Goal: Task Accomplishment & Management: Manage account settings

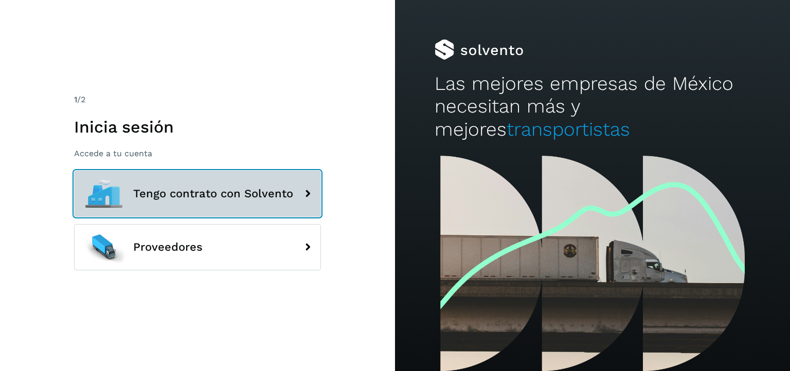
click at [237, 188] on span "Tengo contrato con Solvento" at bounding box center [213, 194] width 160 height 12
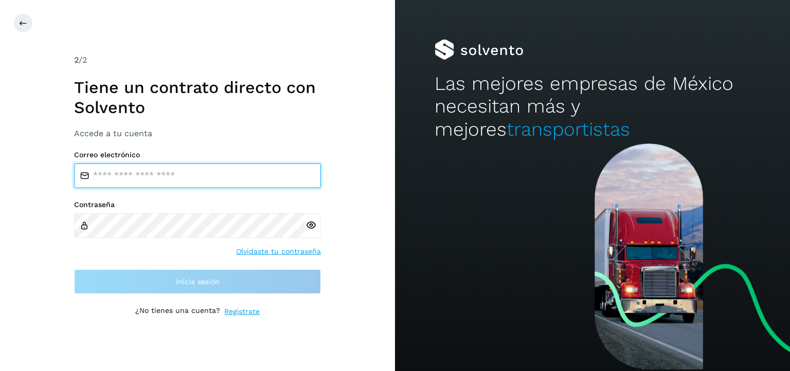
type input "**********"
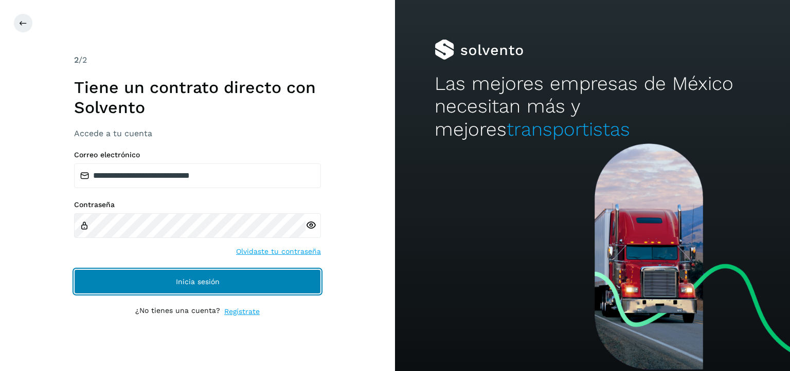
click at [218, 278] on span "Inicia sesión" at bounding box center [198, 281] width 44 height 7
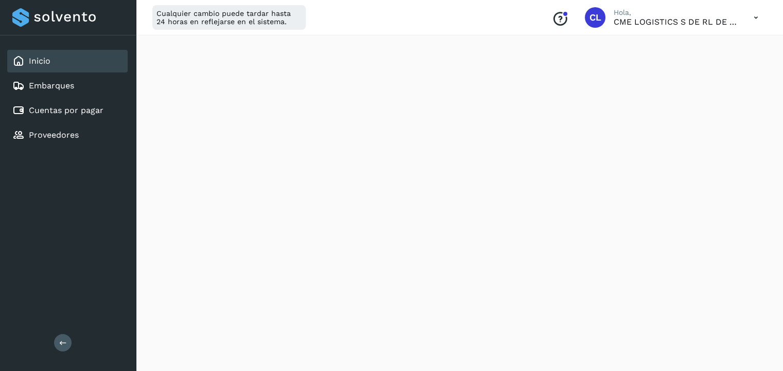
scroll to position [186, 0]
click at [51, 120] on div "Cuentas por pagar" at bounding box center [67, 110] width 120 height 23
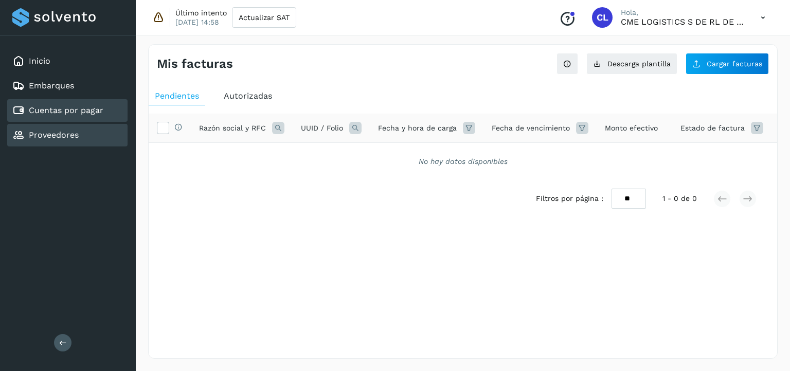
click at [51, 136] on link "Proveedores" at bounding box center [54, 135] width 50 height 10
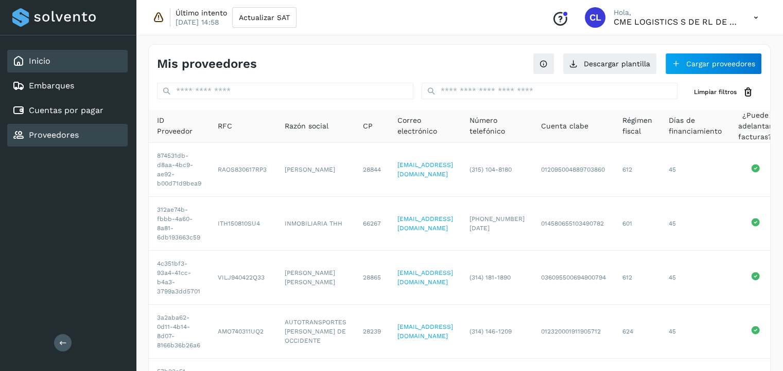
click at [59, 52] on div "Inicio" at bounding box center [67, 61] width 120 height 23
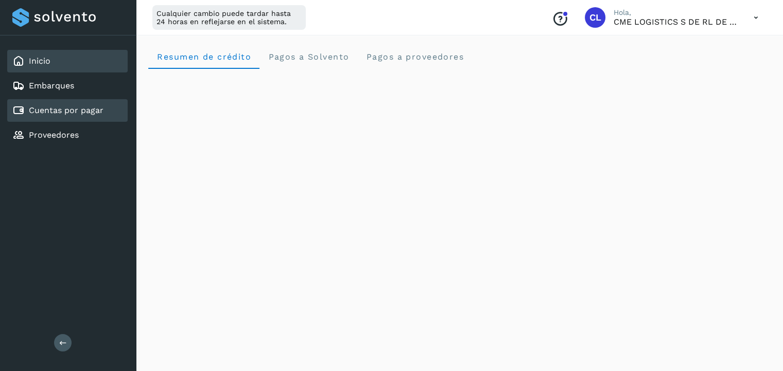
click at [75, 111] on link "Cuentas por pagar" at bounding box center [66, 110] width 75 height 10
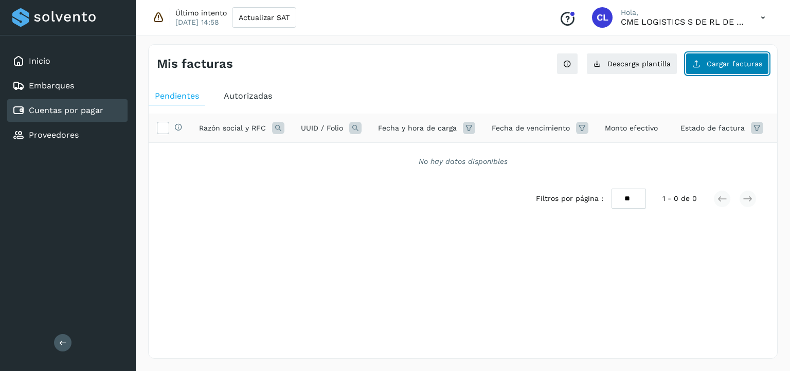
click at [732, 65] on span "Cargar facturas" at bounding box center [735, 63] width 56 height 7
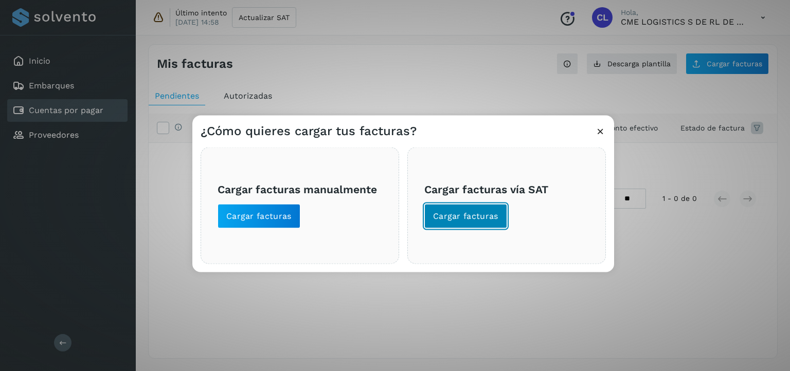
click at [486, 218] on span "Cargar facturas" at bounding box center [465, 216] width 65 height 11
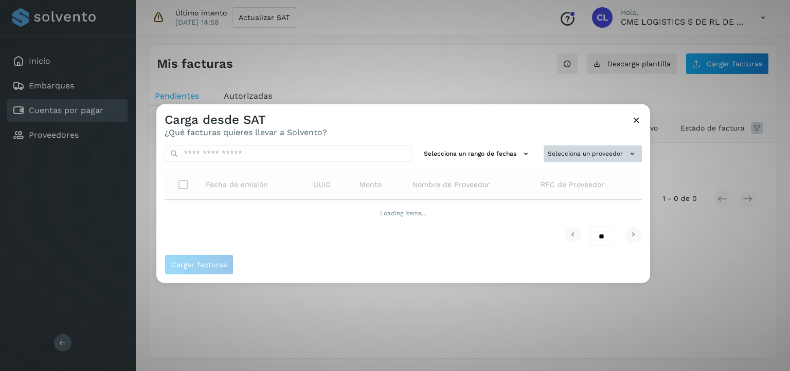
click at [583, 159] on button "Selecciona un proveedor" at bounding box center [593, 154] width 98 height 17
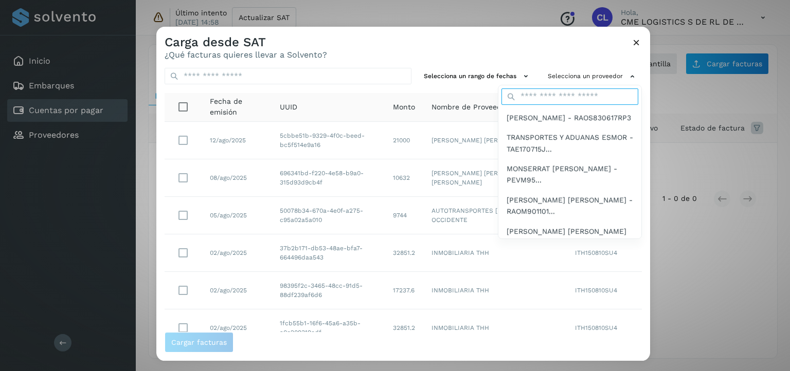
click at [553, 99] on input "text" at bounding box center [570, 96] width 137 height 16
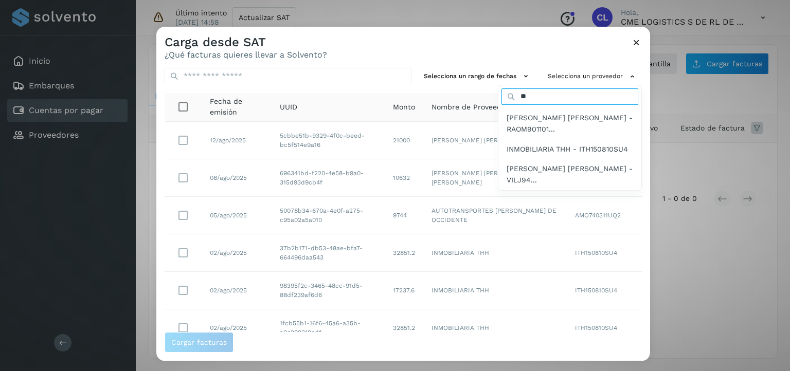
type input "***"
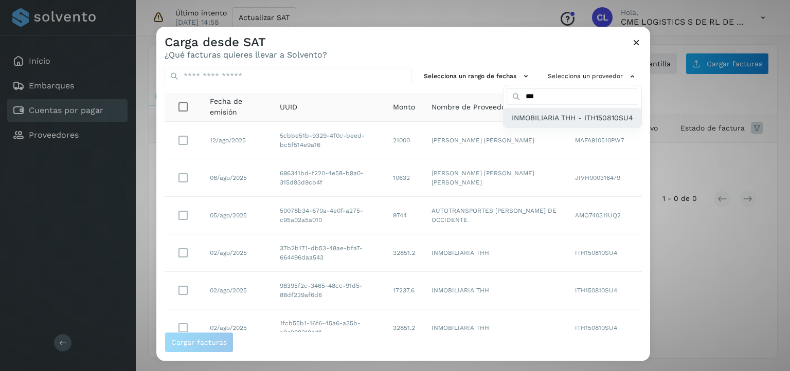
click at [552, 112] on span "INMOBILIARIA THH - ITH150810SU4" at bounding box center [572, 117] width 121 height 11
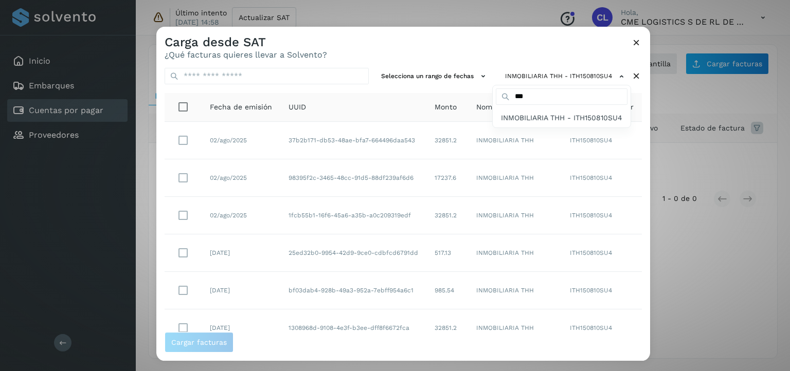
click at [648, 327] on div at bounding box center [551, 212] width 790 height 371
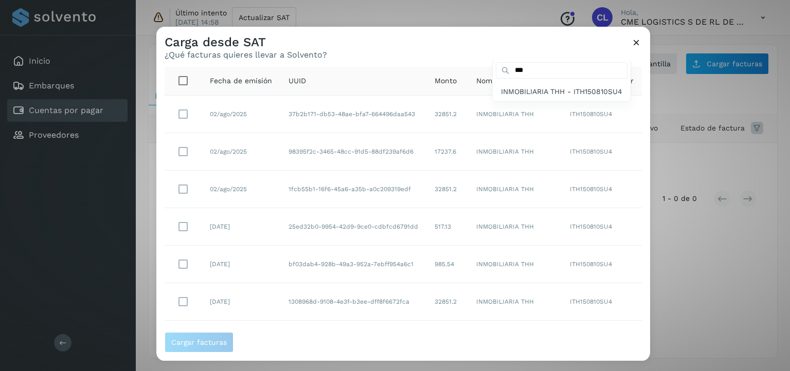
click at [648, 327] on div at bounding box center [551, 212] width 790 height 371
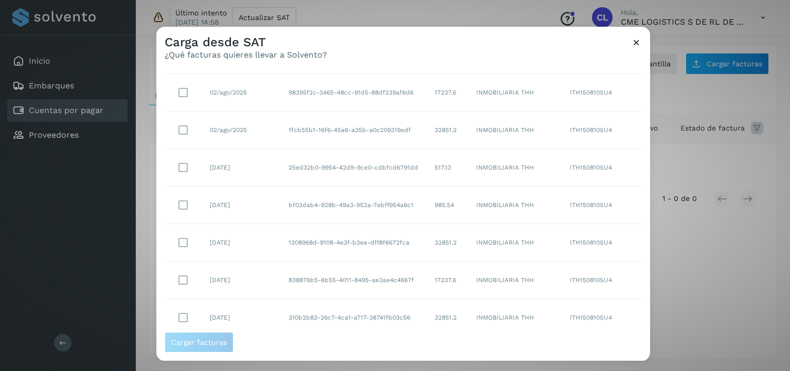
click at [648, 327] on div at bounding box center [551, 212] width 790 height 371
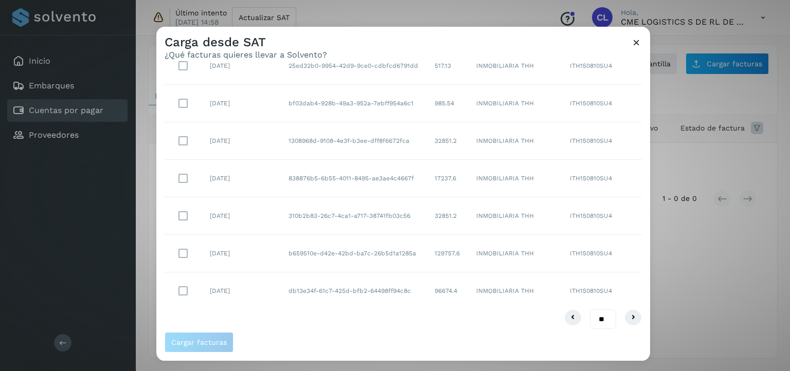
click at [648, 327] on div at bounding box center [551, 212] width 790 height 371
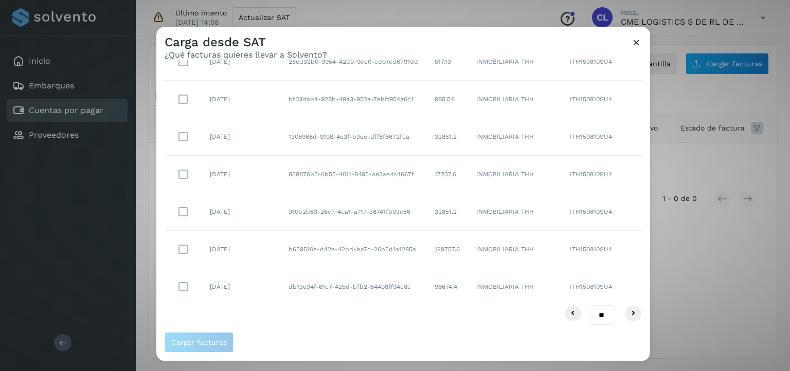
click at [648, 327] on div at bounding box center [551, 212] width 790 height 371
click at [183, 210] on div at bounding box center [551, 212] width 790 height 371
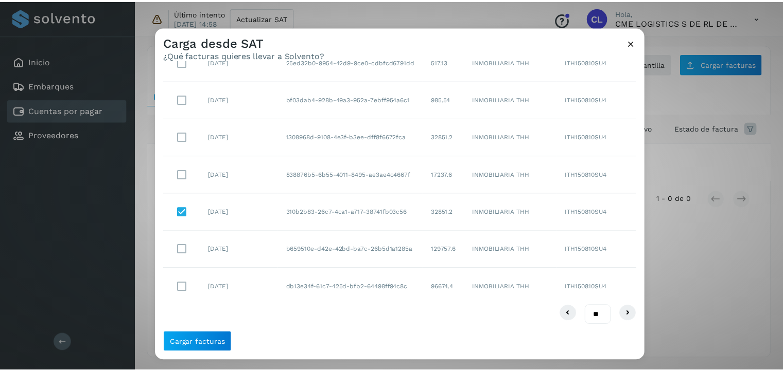
scroll to position [0, 0]
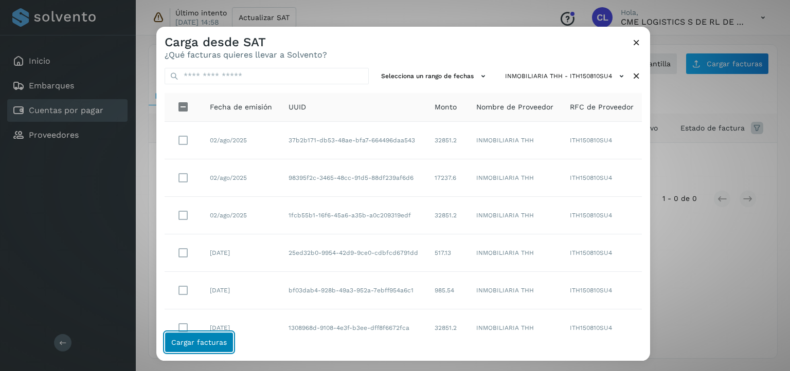
click at [196, 341] on span "Cargar facturas" at bounding box center [199, 342] width 56 height 7
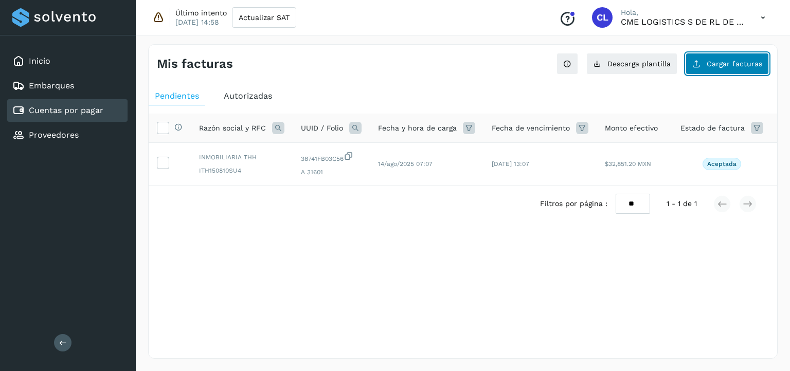
click at [728, 68] on button "Cargar facturas" at bounding box center [727, 64] width 83 height 22
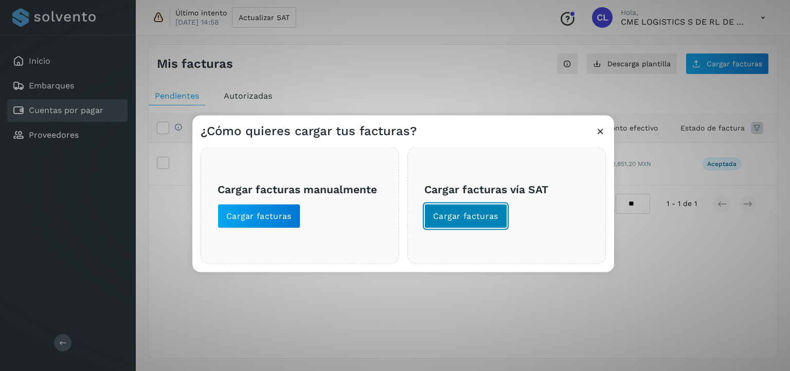
click at [473, 209] on button "Cargar facturas" at bounding box center [465, 216] width 83 height 25
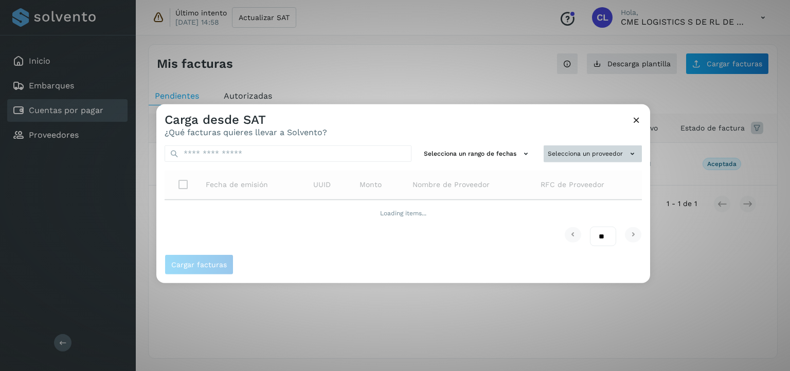
click at [576, 158] on button "Selecciona un proveedor" at bounding box center [593, 154] width 98 height 17
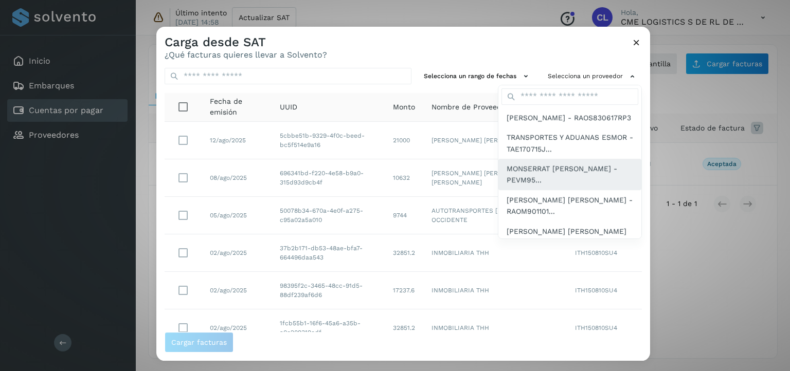
click at [574, 222] on div "MONSERRAT SINAI PEÑALOZA VARGAS - PEVM95..." at bounding box center [570, 237] width 143 height 31
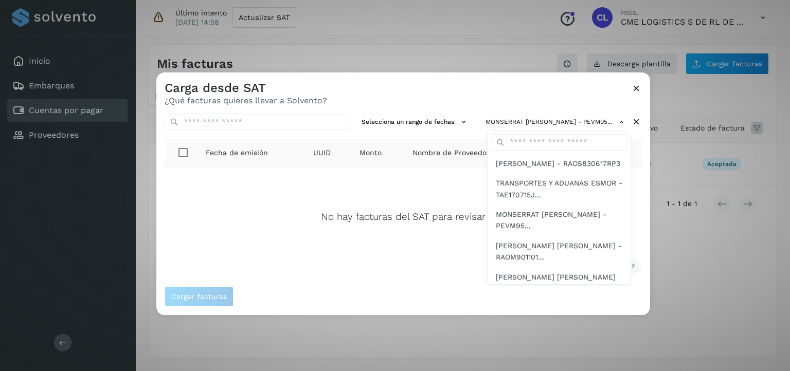
click at [589, 205] on div "SALVADOR RAMIREZ OCHOA - RAOS830617RP3" at bounding box center [559, 220] width 143 height 31
click at [587, 137] on input "text" at bounding box center [559, 142] width 137 height 16
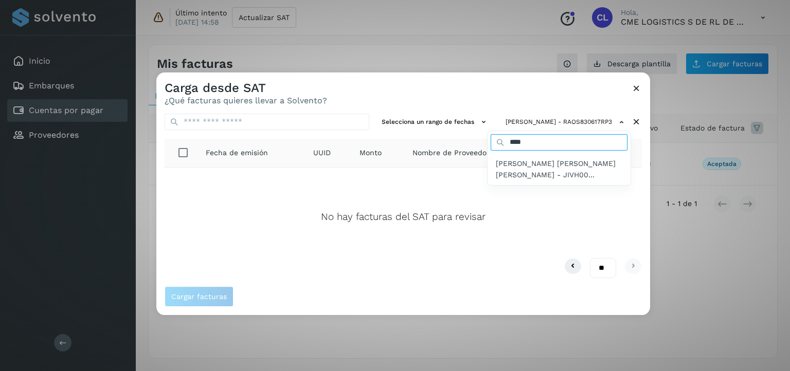
type input "******"
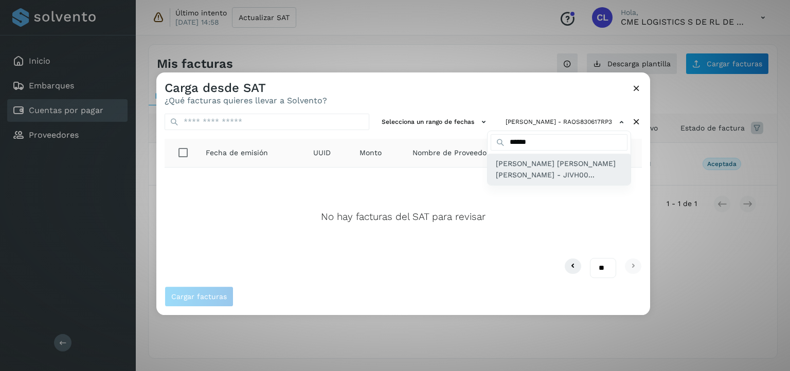
click at [535, 170] on span "HANNIA ESTEFANIA JIMENEZ VIRGEN - JIVH00..." at bounding box center [559, 169] width 127 height 23
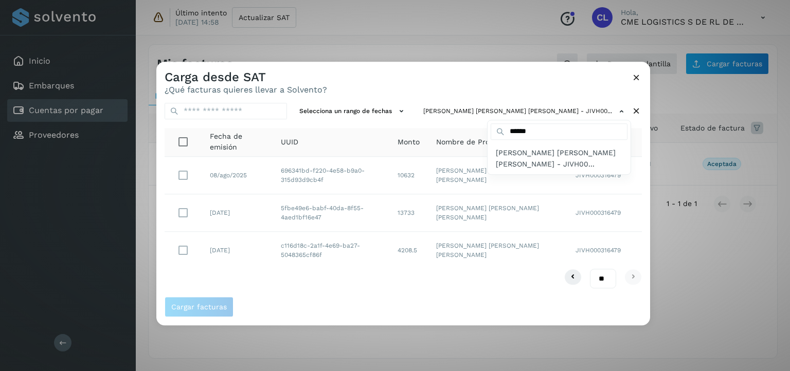
click at [180, 253] on div at bounding box center [551, 247] width 790 height 371
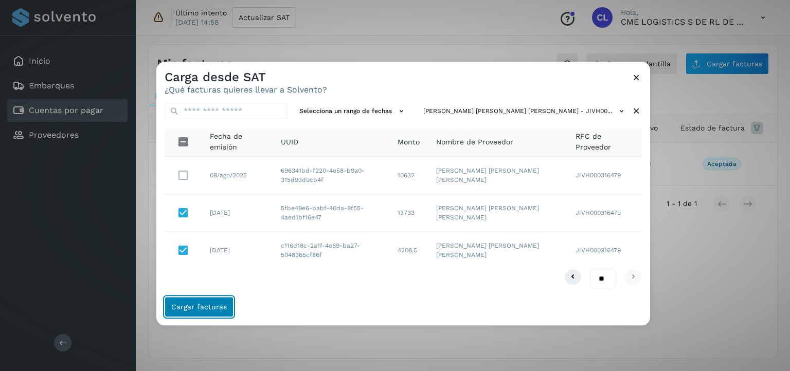
click at [198, 311] on button "Cargar facturas" at bounding box center [199, 307] width 69 height 21
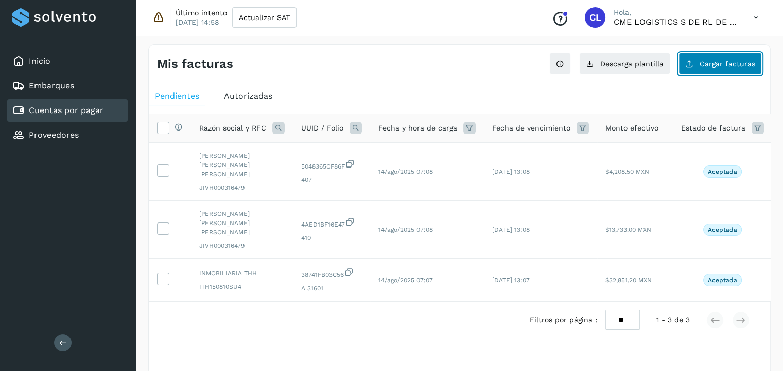
click at [701, 60] on span "Cargar facturas" at bounding box center [727, 63] width 56 height 7
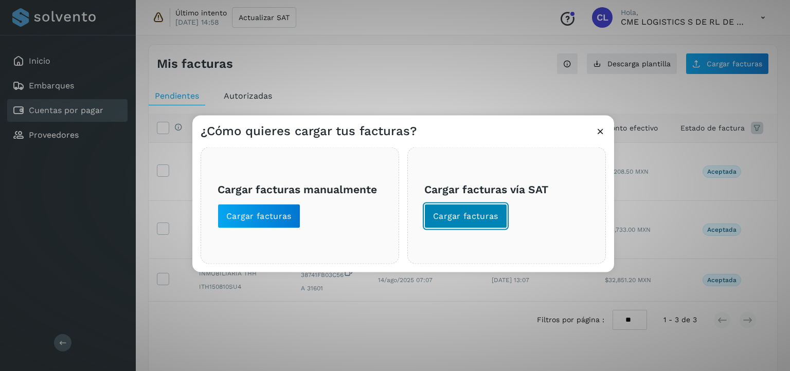
click at [485, 219] on span "Cargar facturas" at bounding box center [465, 216] width 65 height 11
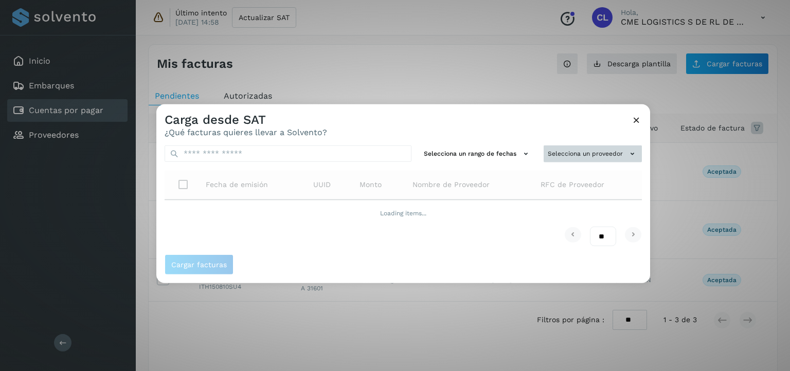
click at [577, 156] on button "Selecciona un proveedor" at bounding box center [593, 154] width 98 height 17
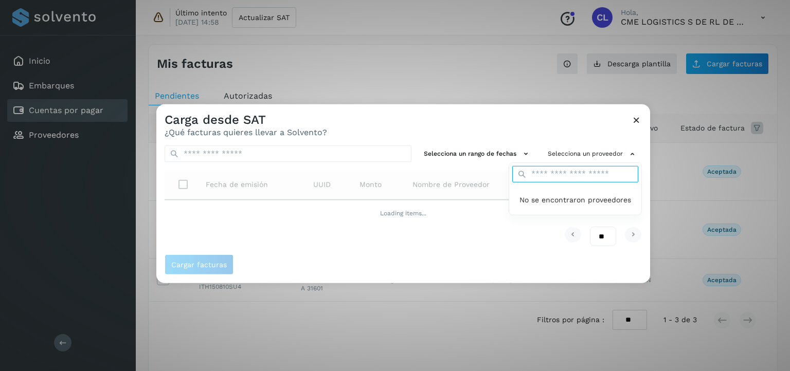
click at [575, 169] on div "No se encontraron proveedores" at bounding box center [575, 189] width 133 height 53
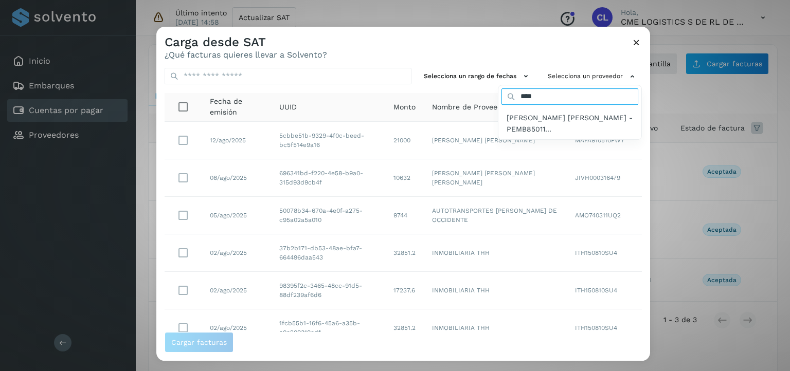
type input "******"
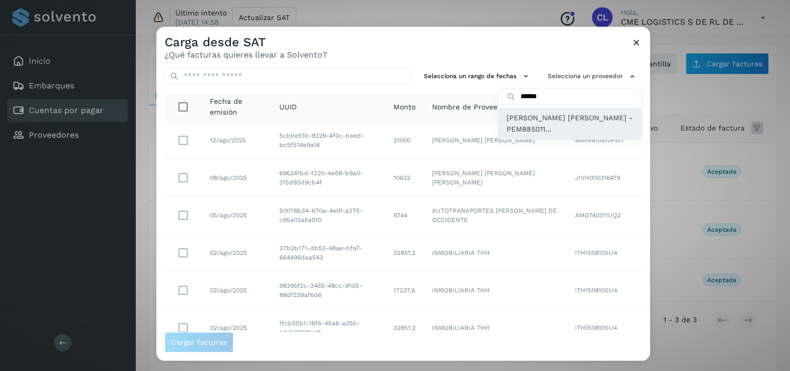
click at [564, 131] on span "BRENDA GUADALUPE PEREZ MUÑOZ - PEMB85011..." at bounding box center [570, 123] width 127 height 23
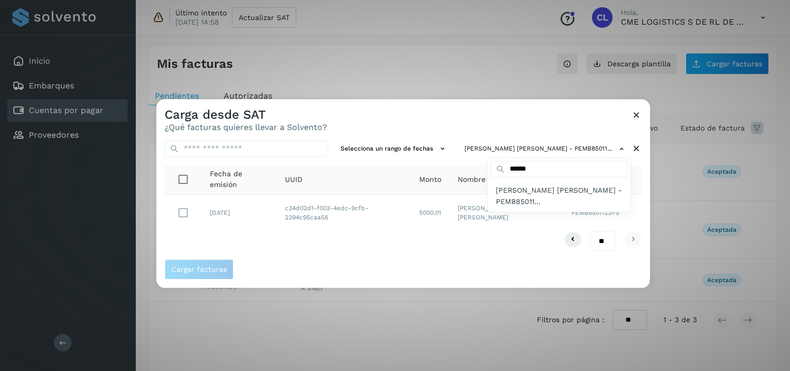
click at [407, 254] on div at bounding box center [551, 284] width 790 height 371
click at [637, 117] on icon at bounding box center [636, 115] width 11 height 11
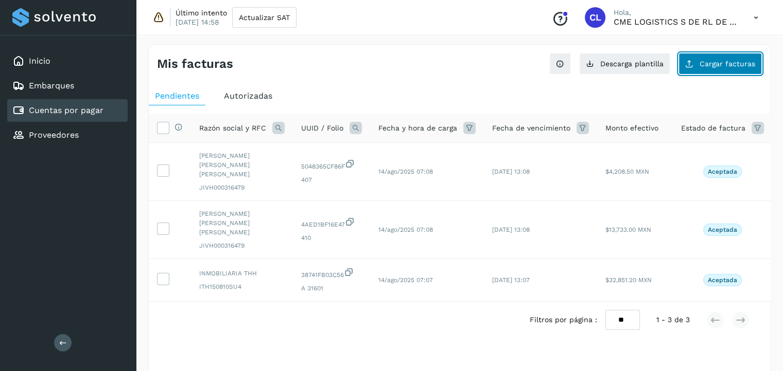
click at [727, 64] on span "Cargar facturas" at bounding box center [727, 63] width 56 height 7
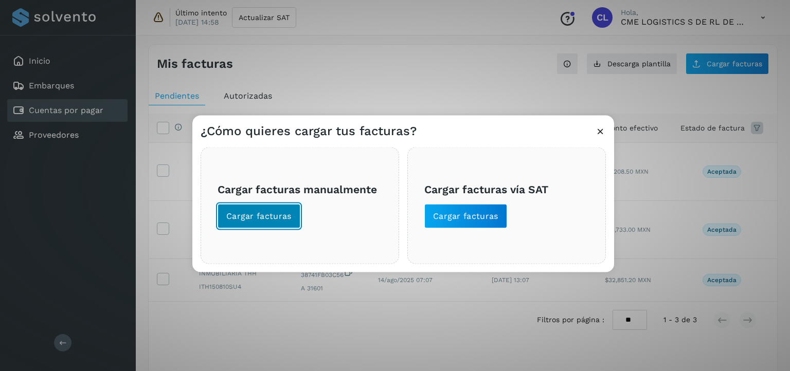
click at [290, 228] on button "Cargar facturas" at bounding box center [259, 216] width 83 height 25
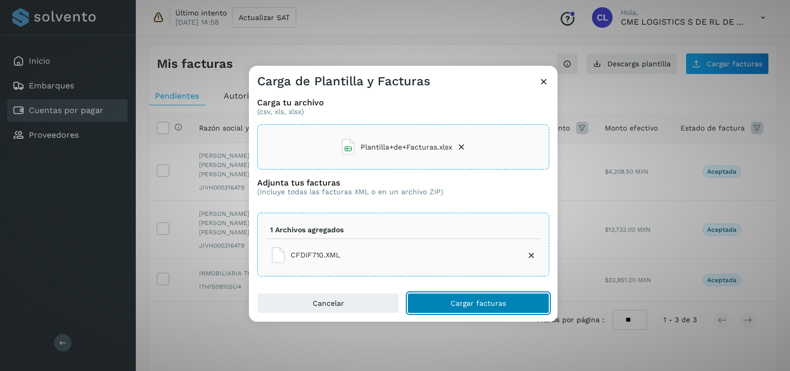
click at [474, 300] on span "Cargar facturas" at bounding box center [479, 303] width 56 height 7
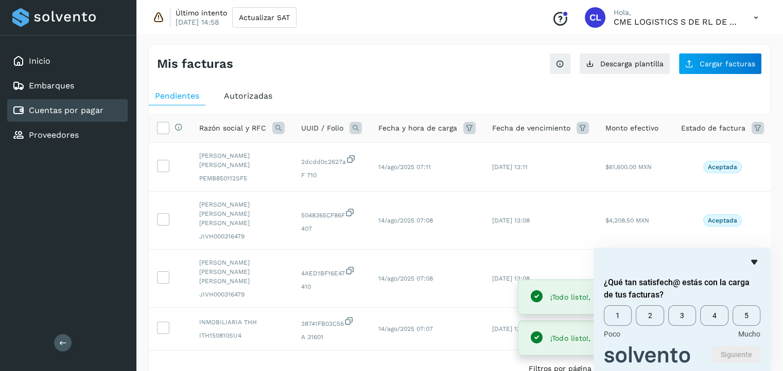
click at [755, 260] on icon "Ocultar encuesta" at bounding box center [754, 262] width 6 height 5
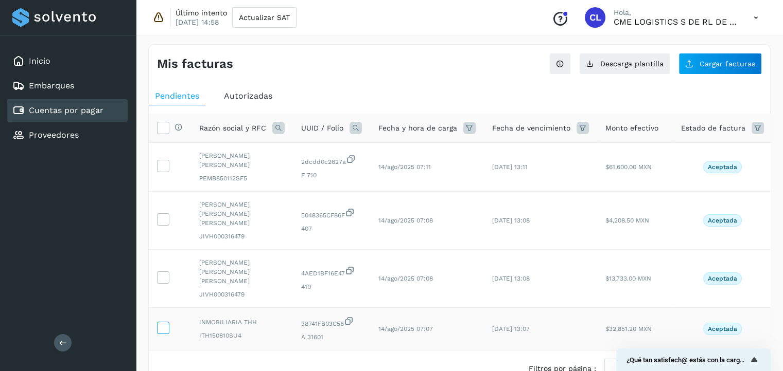
click at [163, 322] on icon at bounding box center [162, 327] width 11 height 11
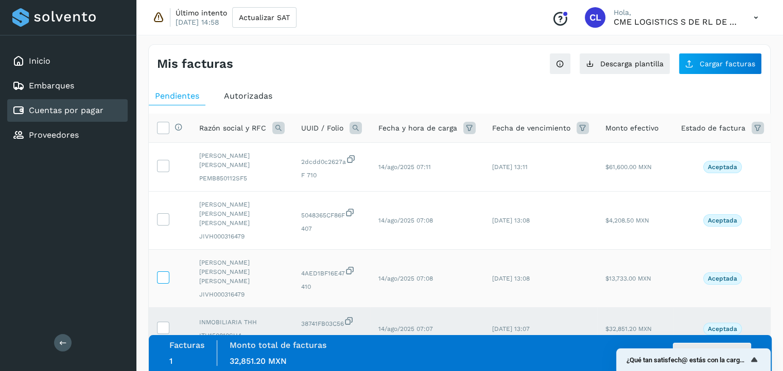
click at [164, 272] on icon at bounding box center [162, 277] width 11 height 11
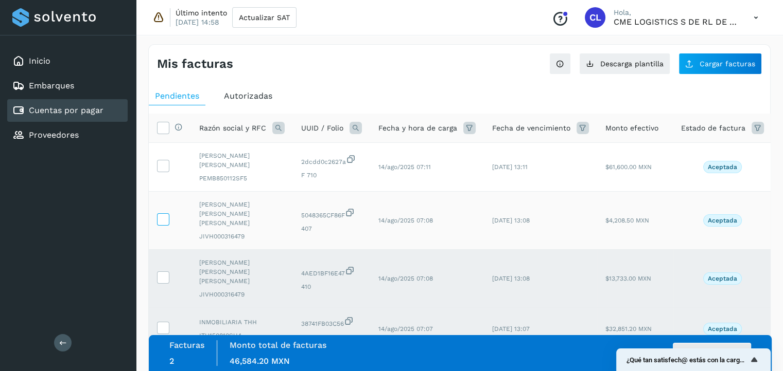
click at [161, 214] on icon at bounding box center [162, 219] width 11 height 11
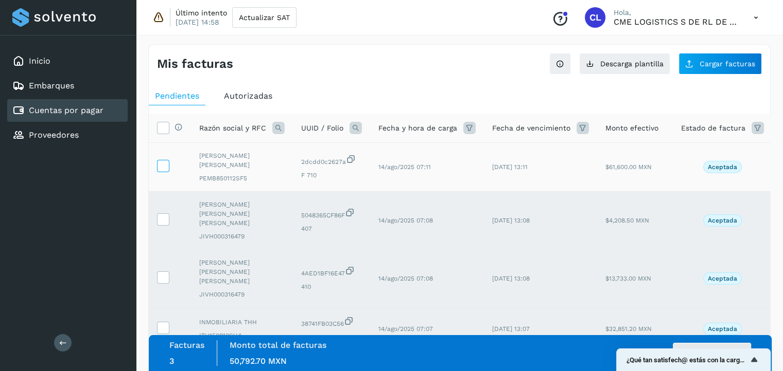
click at [164, 168] on icon at bounding box center [162, 165] width 11 height 11
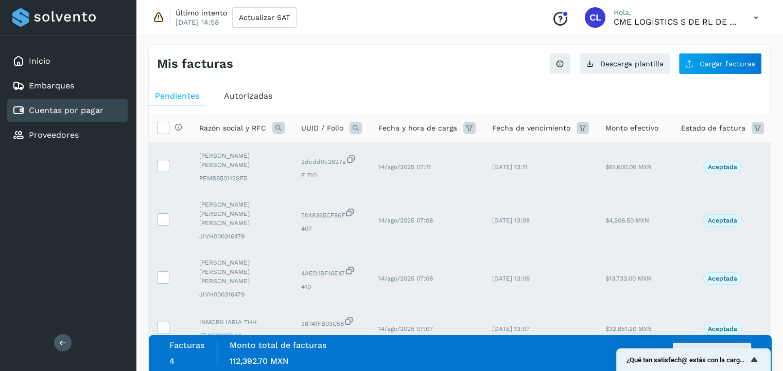
scroll to position [55, 0]
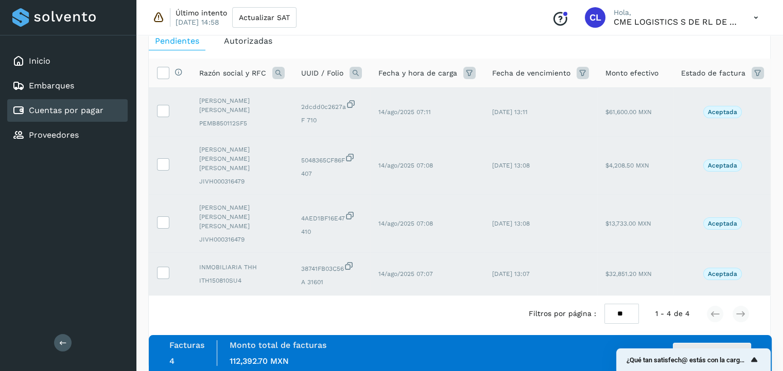
click at [756, 360] on icon "Mostrar encuesta - ¿Qué tan satisfech@ estás con la carga de tus facturas?" at bounding box center [754, 360] width 12 height 12
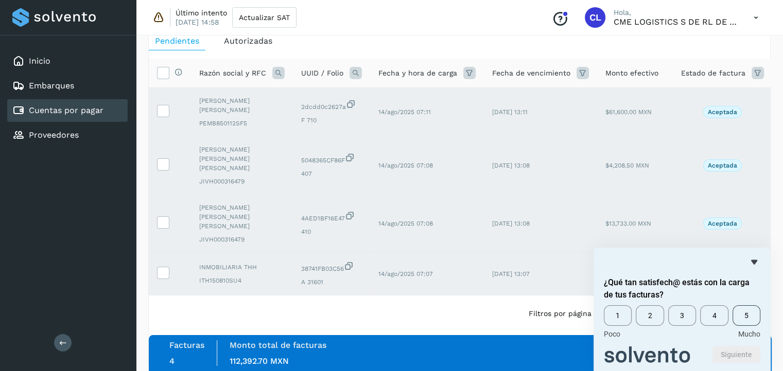
click at [746, 315] on span "5" at bounding box center [746, 316] width 28 height 21
click at [738, 354] on button "Siguiente" at bounding box center [736, 355] width 48 height 16
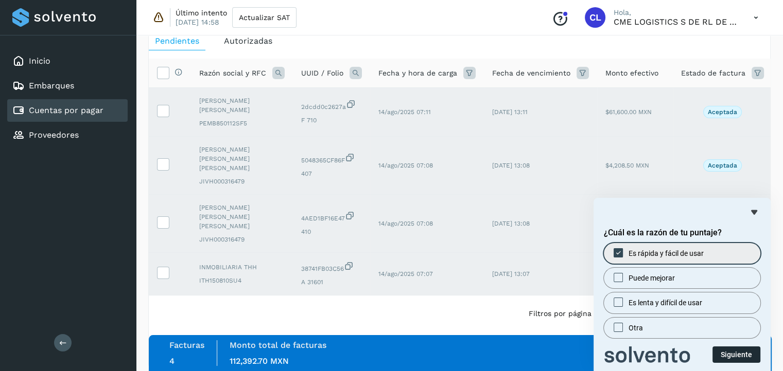
click at [735, 352] on button "Siguiente" at bounding box center [736, 355] width 48 height 16
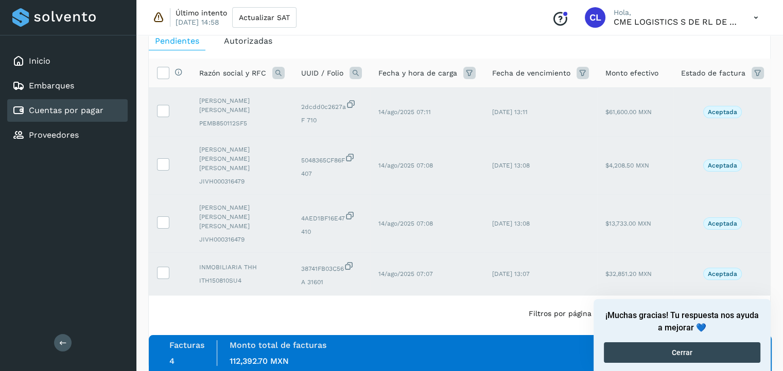
click at [735, 352] on button "Cerrar" at bounding box center [681, 353] width 156 height 21
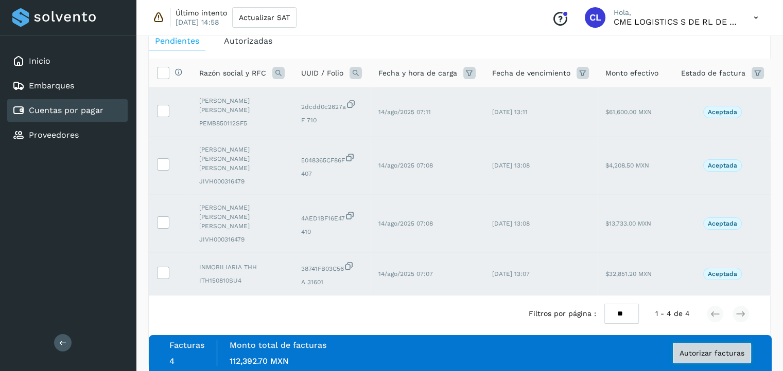
click at [735, 352] on span "Autorizar facturas" at bounding box center [711, 353] width 65 height 7
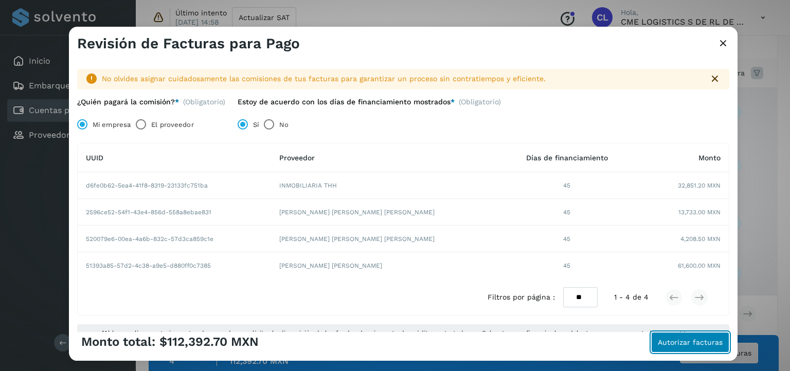
click at [694, 343] on span "Autorizar facturas" at bounding box center [690, 342] width 65 height 7
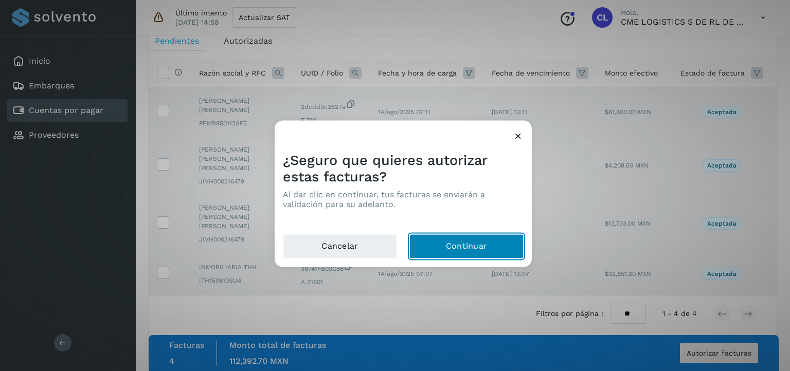
click at [449, 240] on button "Continuar" at bounding box center [467, 247] width 114 height 25
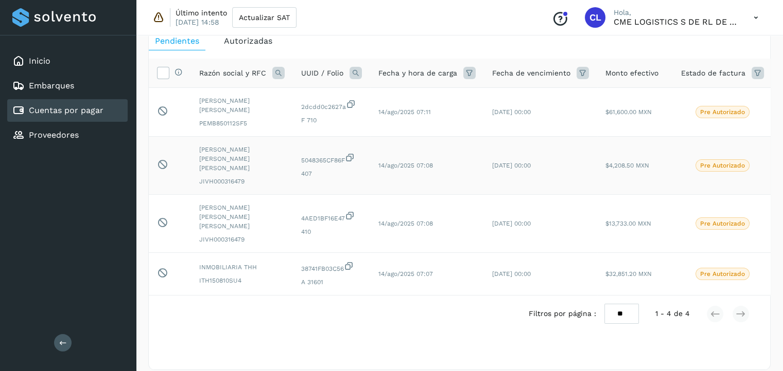
scroll to position [0, 0]
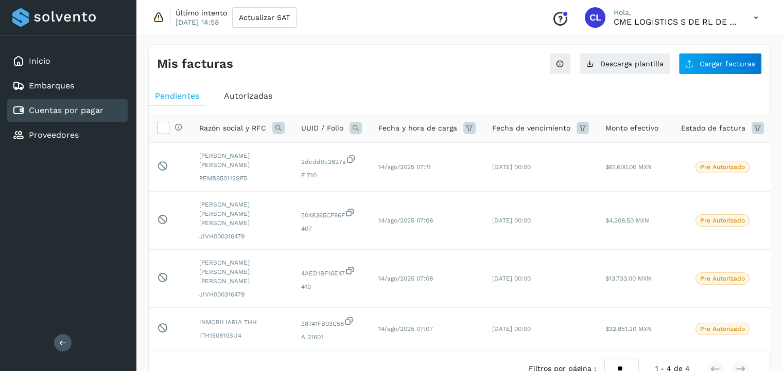
click at [712, 88] on ul "Pendientes Autorizadas" at bounding box center [459, 96] width 621 height 19
click at [77, 60] on div "Inicio" at bounding box center [67, 61] width 120 height 23
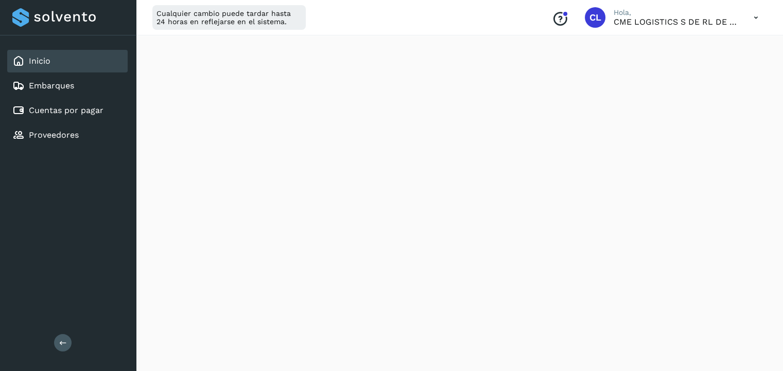
scroll to position [216, 0]
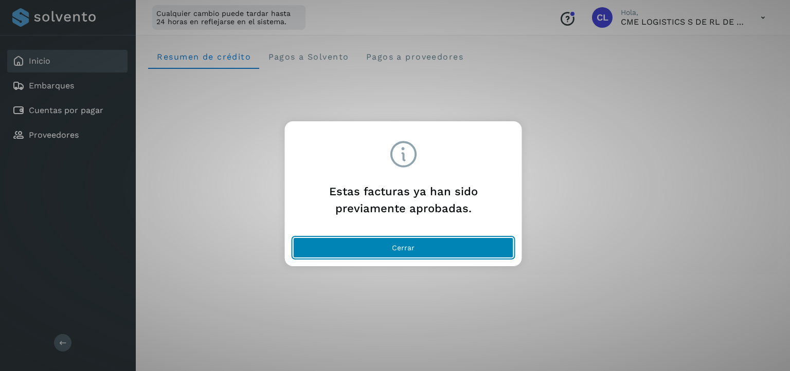
click at [441, 247] on button "Cerrar" at bounding box center [403, 248] width 221 height 21
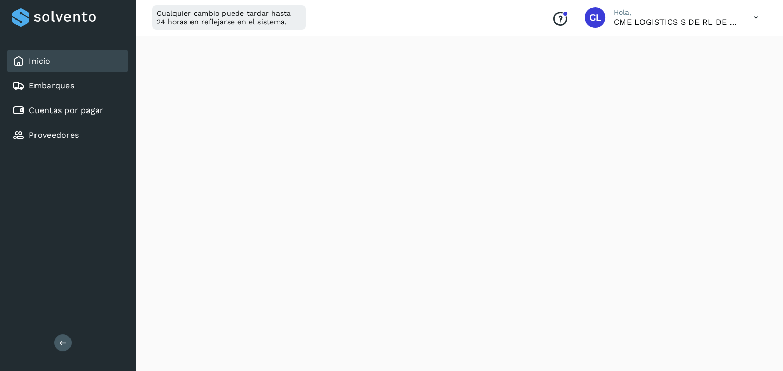
scroll to position [174, 0]
click at [88, 110] on link "Cuentas por pagar" at bounding box center [66, 110] width 75 height 10
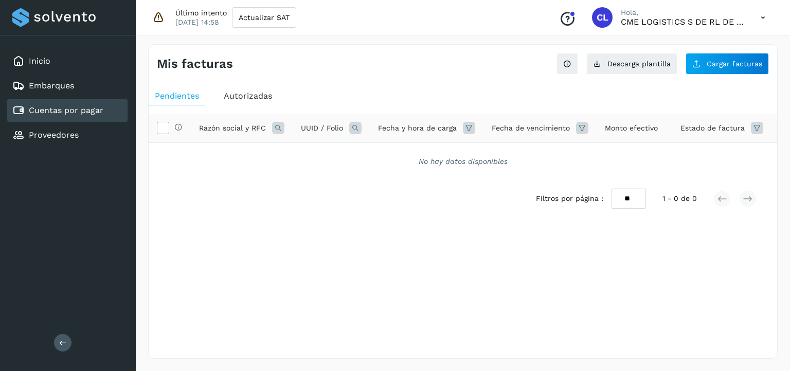
click at [252, 103] on div "Autorizadas" at bounding box center [248, 96] width 61 height 19
